Goal: Task Accomplishment & Management: Use online tool/utility

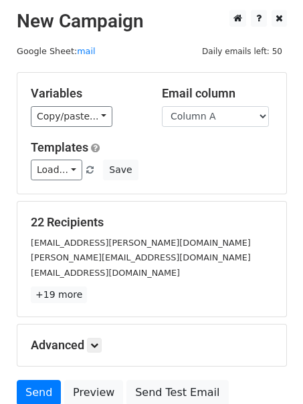
scroll to position [83, 0]
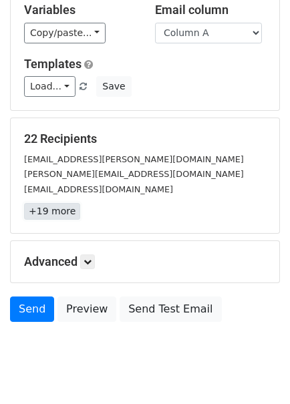
click at [53, 208] on link "+19 more" at bounding box center [52, 211] width 56 height 17
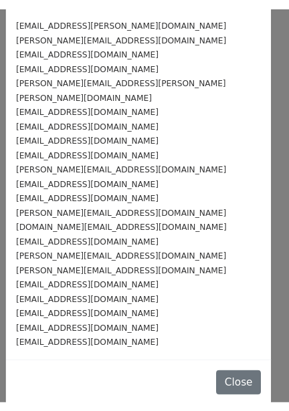
scroll to position [17, 0]
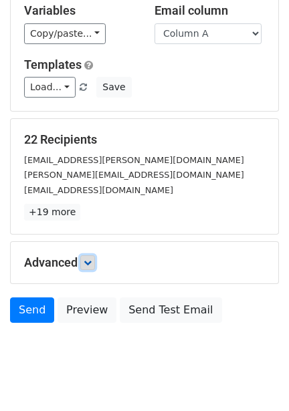
click at [95, 257] on link at bounding box center [87, 262] width 15 height 15
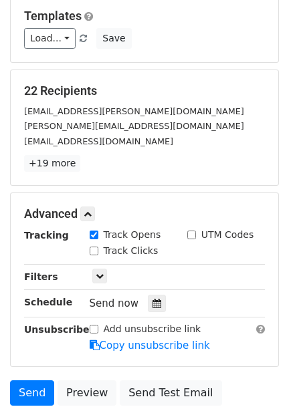
scroll to position [172, 0]
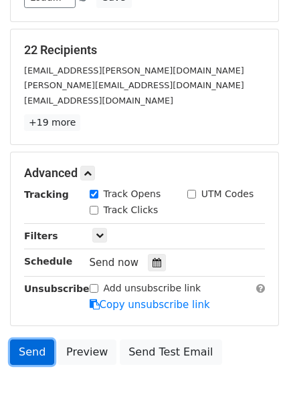
click at [36, 345] on link "Send" at bounding box center [32, 351] width 44 height 25
